Goal: Transaction & Acquisition: Purchase product/service

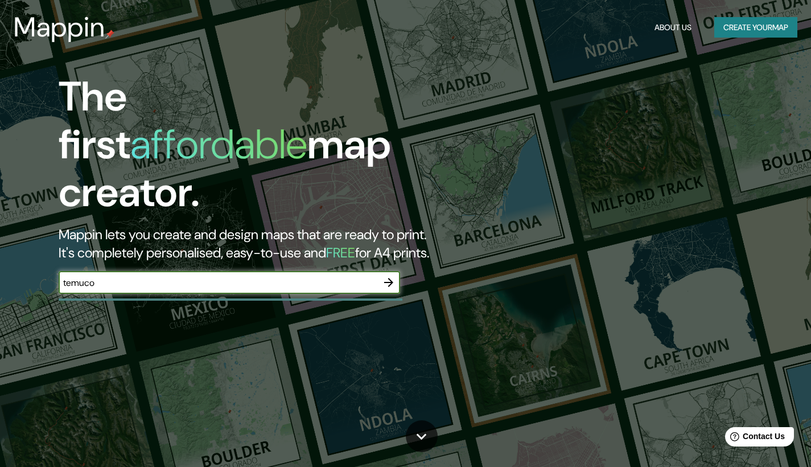
type input "temuco"
click at [385, 275] on icon "button" at bounding box center [389, 282] width 14 height 14
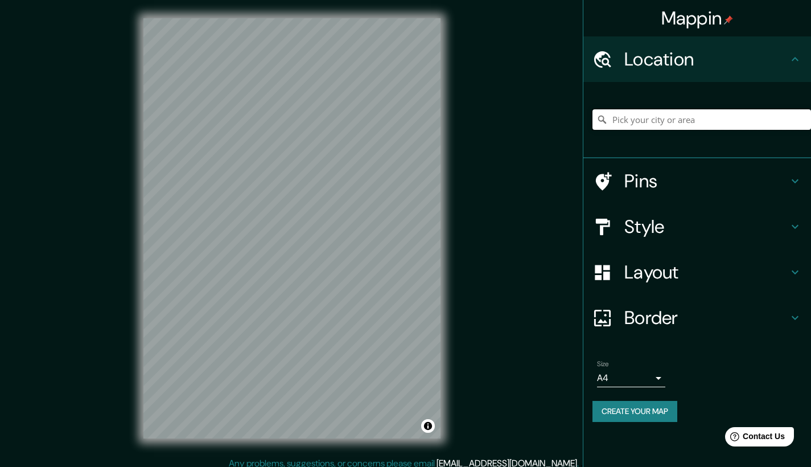
click at [674, 121] on input "Pick your city or area" at bounding box center [701, 119] width 219 height 20
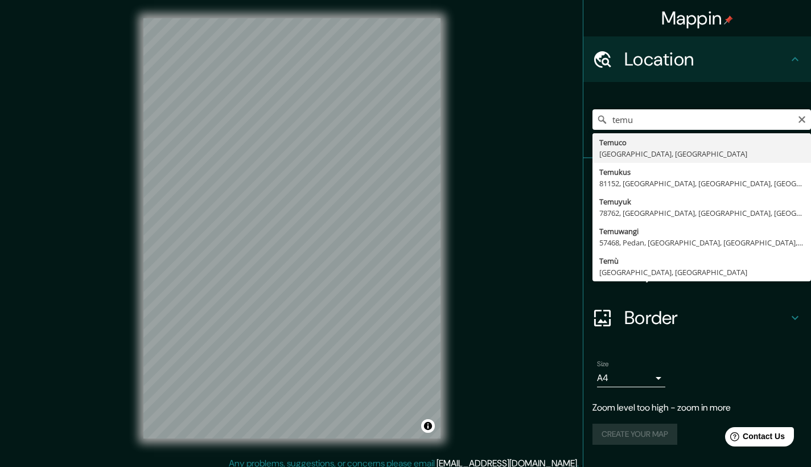
type input "[GEOGRAPHIC_DATA], [GEOGRAPHIC_DATA], [GEOGRAPHIC_DATA]"
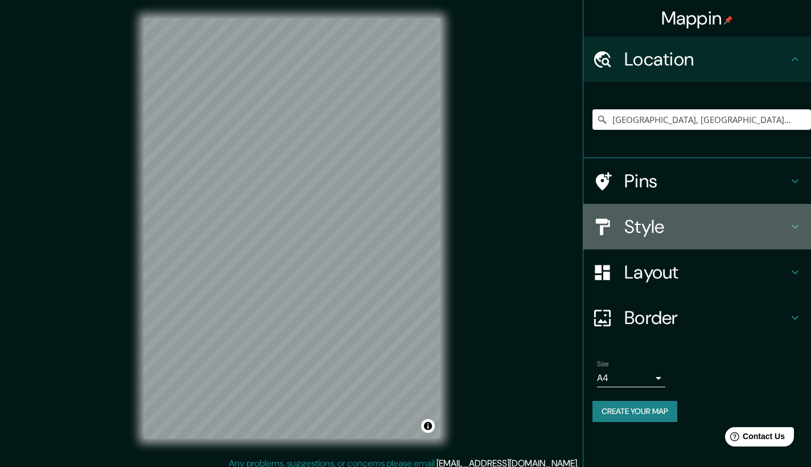
click at [645, 228] on h4 "Style" at bounding box center [706, 226] width 164 height 23
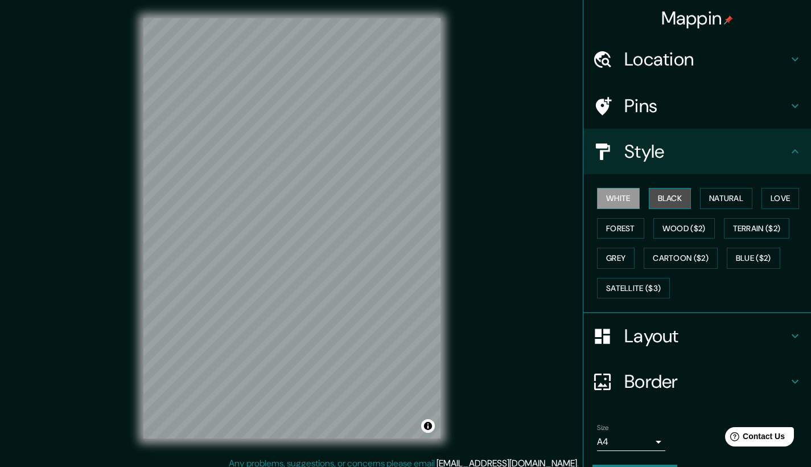
click at [656, 201] on button "Black" at bounding box center [670, 198] width 43 height 21
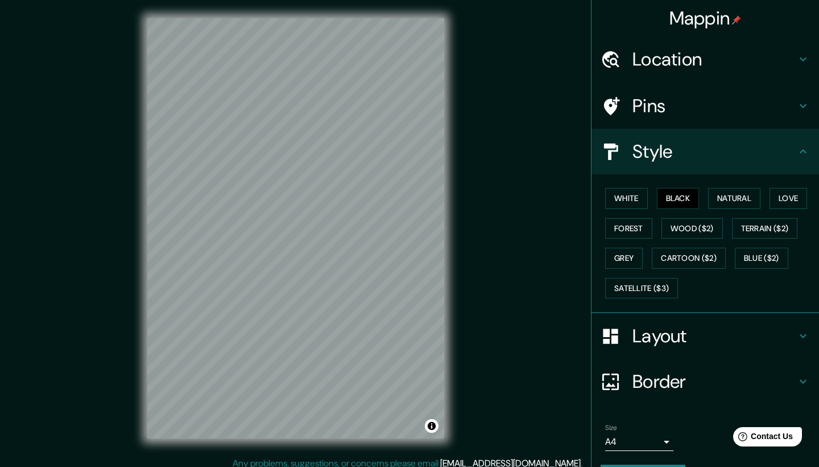
click at [641, 442] on body "Mappin Location [GEOGRAPHIC_DATA], [GEOGRAPHIC_DATA], [GEOGRAPHIC_DATA] Pins St…" at bounding box center [409, 233] width 819 height 467
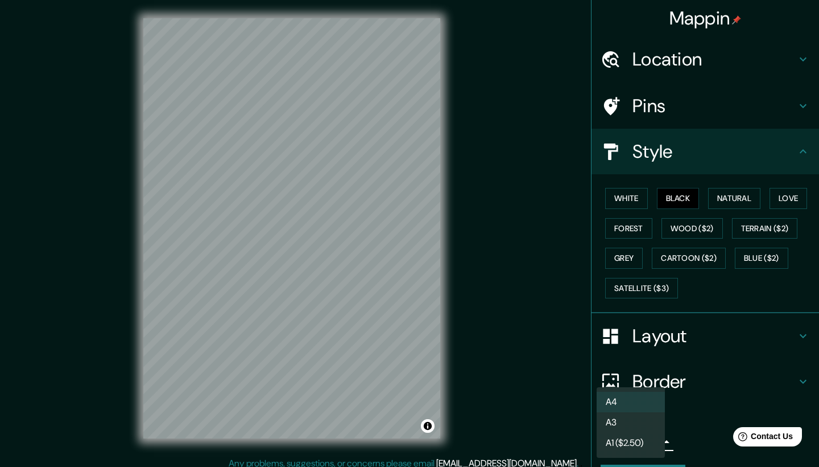
click at [645, 425] on li "A3" at bounding box center [631, 422] width 68 height 20
click at [644, 437] on body "Mappin Location [GEOGRAPHIC_DATA], [GEOGRAPHIC_DATA], [GEOGRAPHIC_DATA] Pins St…" at bounding box center [409, 233] width 819 height 467
click at [637, 401] on li "A4" at bounding box center [631, 402] width 68 height 20
type input "single"
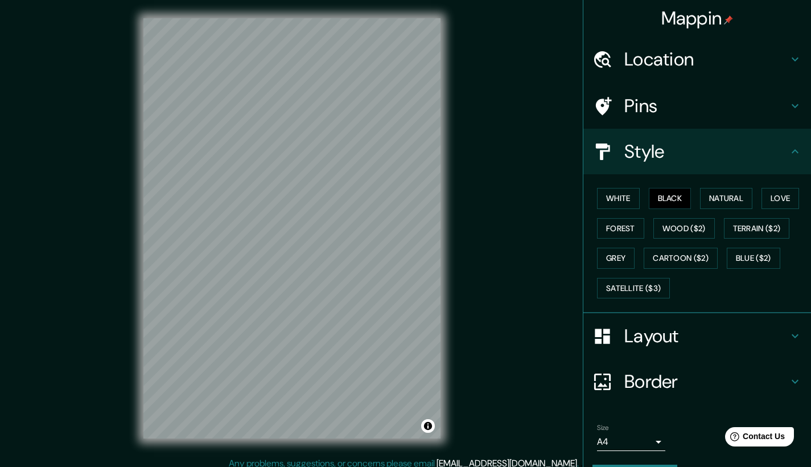
click at [699, 375] on h4 "Border" at bounding box center [706, 381] width 164 height 23
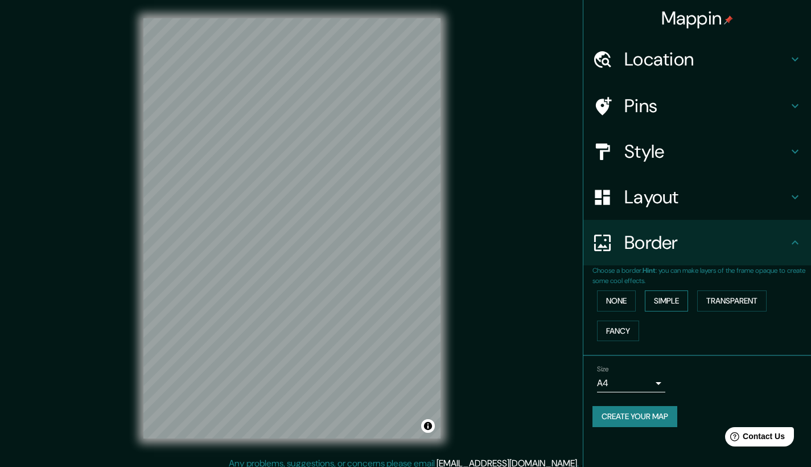
click at [668, 303] on button "Simple" at bounding box center [666, 300] width 43 height 21
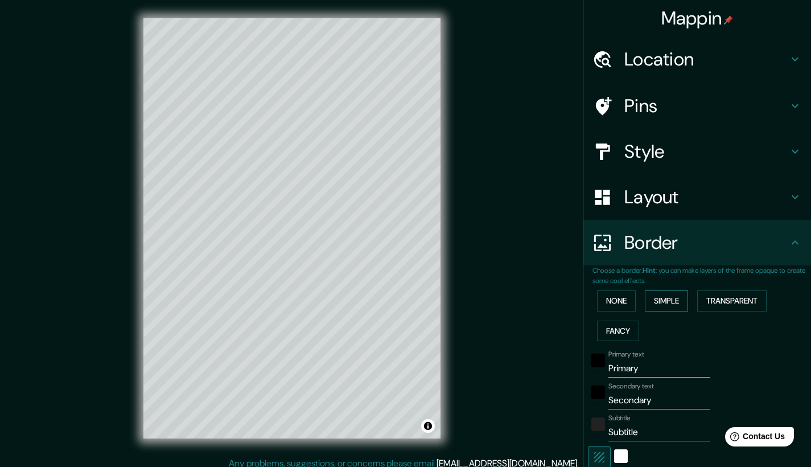
click at [668, 303] on button "Simple" at bounding box center [666, 300] width 43 height 21
type input "209"
type input "42"
click at [617, 291] on button "None" at bounding box center [616, 300] width 39 height 21
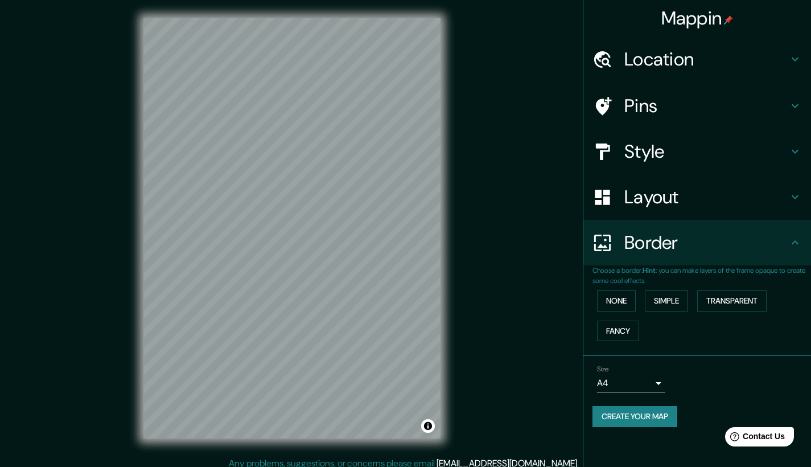
click at [686, 195] on h4 "Layout" at bounding box center [706, 197] width 164 height 23
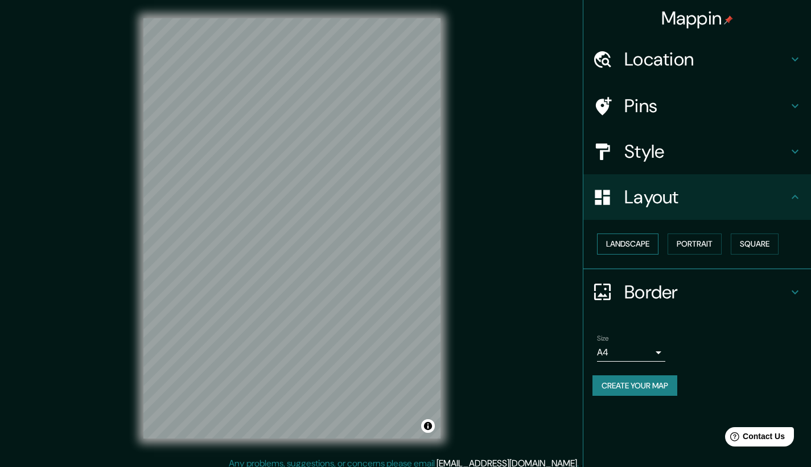
click at [637, 244] on button "Landscape" at bounding box center [627, 243] width 61 height 21
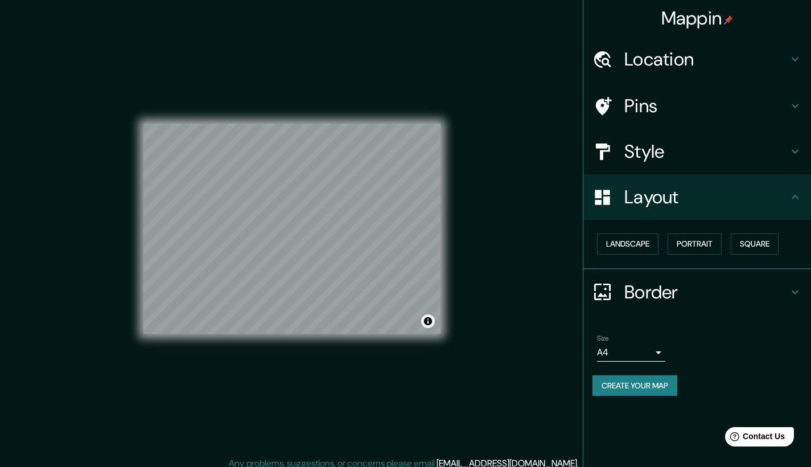
click at [434, 323] on div "© Mapbox © OpenStreetMap Improve this map" at bounding box center [291, 228] width 297 height 210
click at [432, 323] on button "Toggle attribution" at bounding box center [428, 321] width 14 height 14
click at [640, 145] on h4 "Style" at bounding box center [706, 151] width 164 height 23
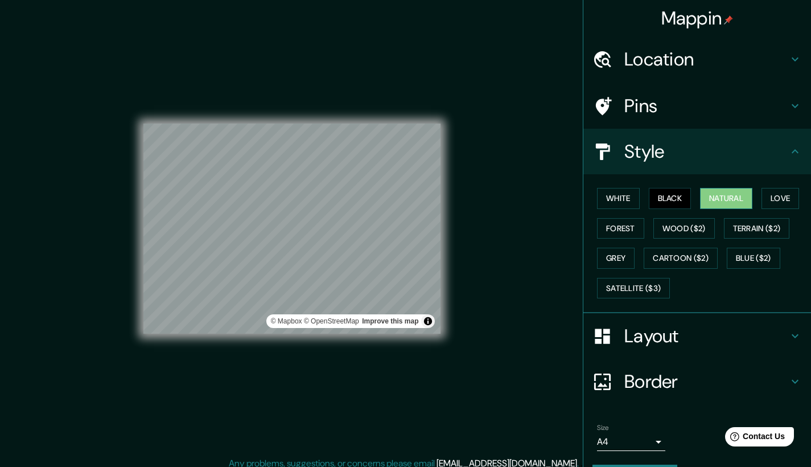
click at [741, 193] on button "Natural" at bounding box center [726, 198] width 52 height 21
click at [664, 192] on button "Black" at bounding box center [670, 198] width 43 height 21
click at [488, 176] on div "Mappin Location [GEOGRAPHIC_DATA], [GEOGRAPHIC_DATA], [GEOGRAPHIC_DATA] Pins St…" at bounding box center [405, 237] width 811 height 475
click at [508, 278] on div "Mappin Location [GEOGRAPHIC_DATA], [GEOGRAPHIC_DATA], [GEOGRAPHIC_DATA] Pins St…" at bounding box center [405, 237] width 811 height 475
click at [711, 328] on h4 "Layout" at bounding box center [706, 335] width 164 height 23
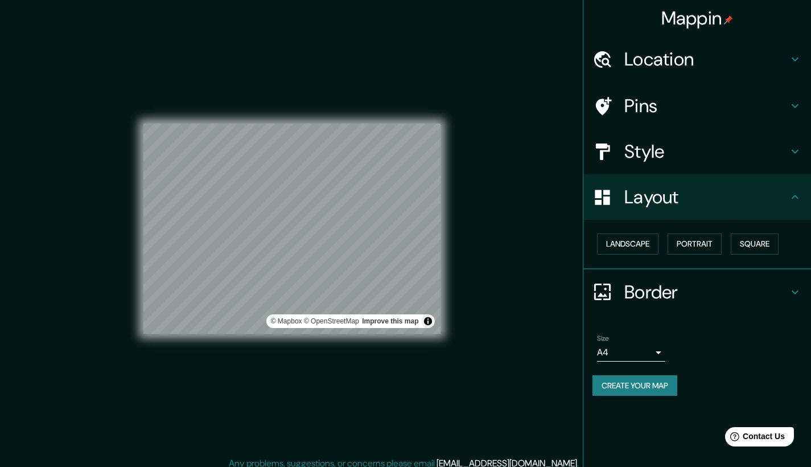
click at [628, 226] on div "Landscape [GEOGRAPHIC_DATA]" at bounding box center [697, 245] width 228 height 50
click at [654, 241] on div "Landscape [GEOGRAPHIC_DATA]" at bounding box center [701, 244] width 219 height 30
click at [688, 244] on button "Portrait" at bounding box center [695, 243] width 54 height 21
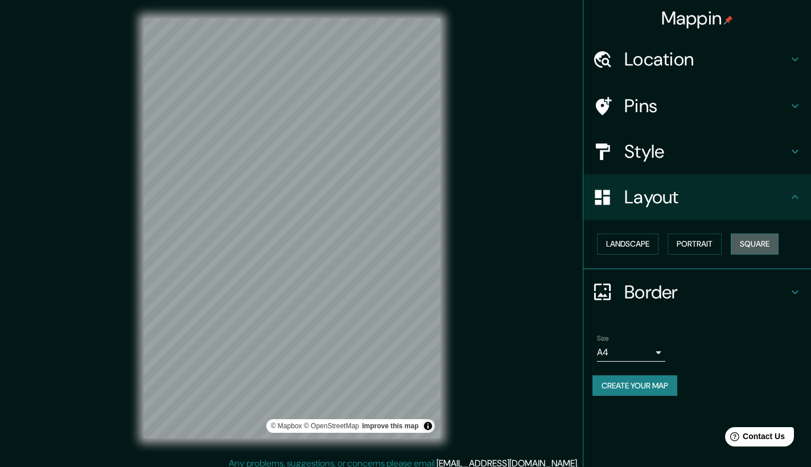
click at [743, 244] on button "Square" at bounding box center [755, 243] width 48 height 21
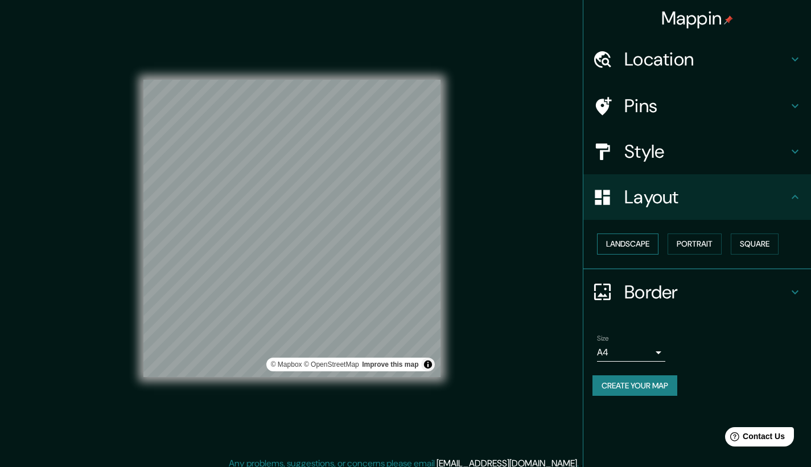
click at [636, 241] on button "Landscape" at bounding box center [627, 243] width 61 height 21
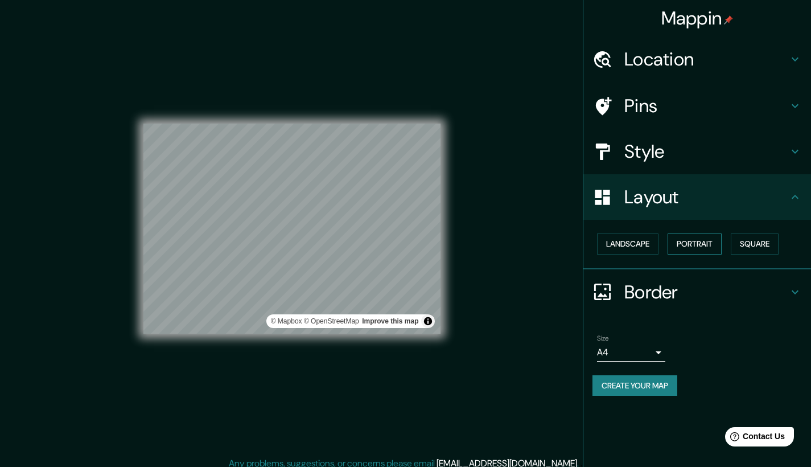
click at [686, 243] on button "Portrait" at bounding box center [695, 243] width 54 height 21
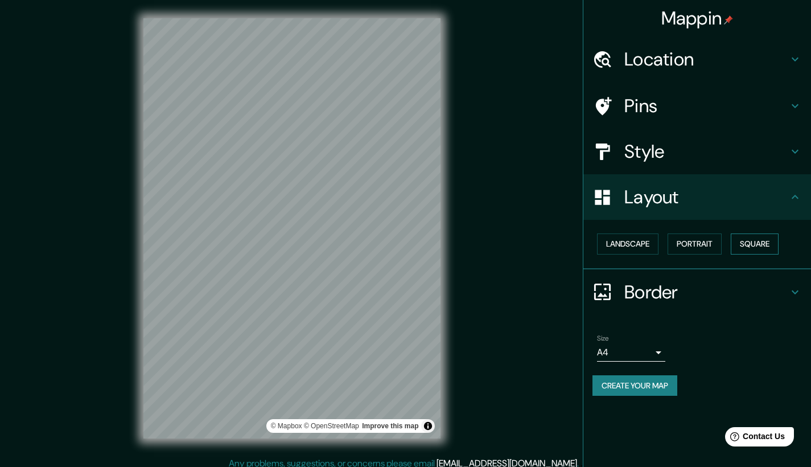
click at [738, 245] on button "Square" at bounding box center [755, 243] width 48 height 21
